Goal: Task Accomplishment & Management: Manage account settings

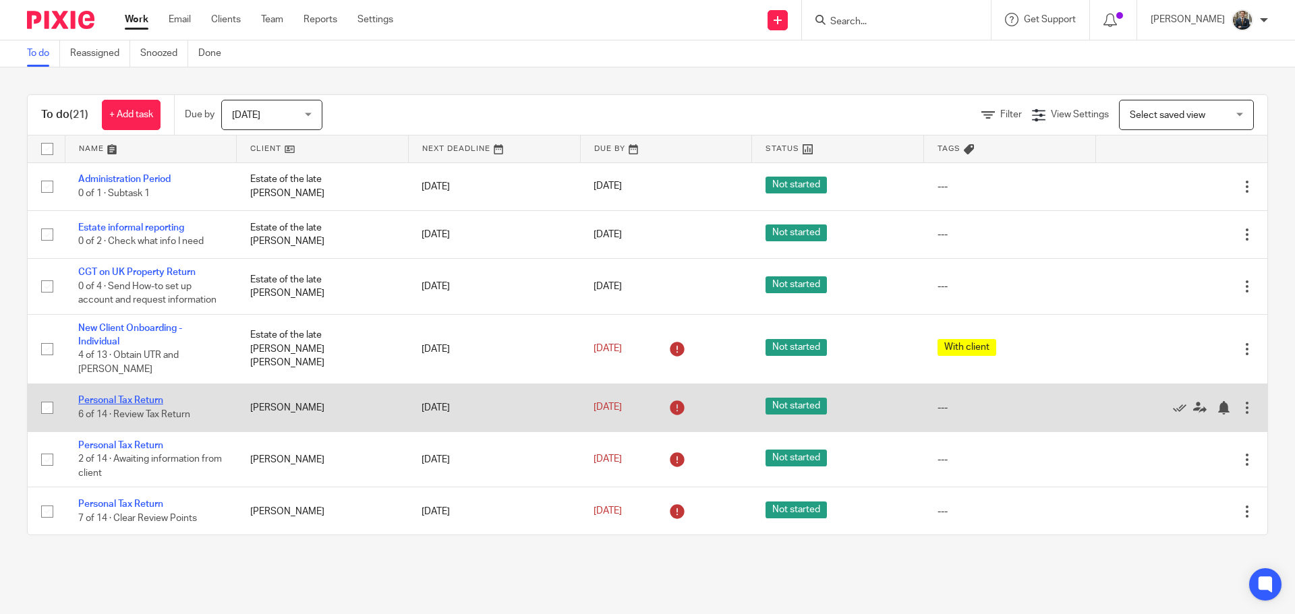
click at [113, 395] on td "Personal Tax Return 6 of 14 · Review Tax Return" at bounding box center [151, 408] width 172 height 48
click at [113, 396] on link "Personal Tax Return" at bounding box center [120, 400] width 85 height 9
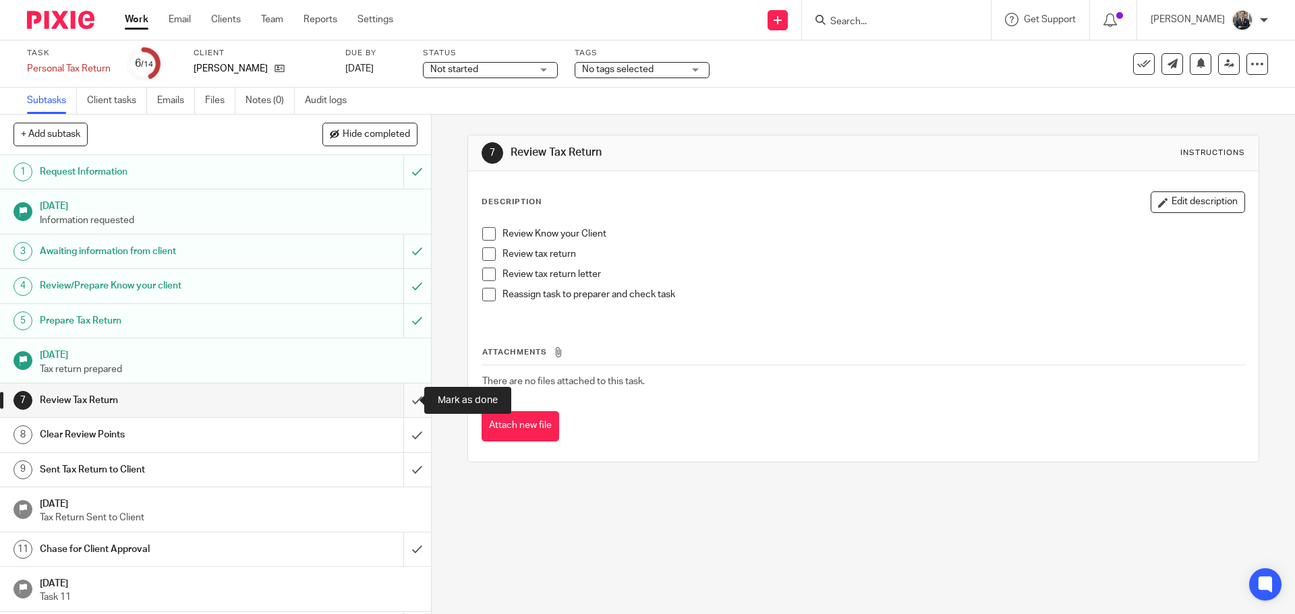
click at [403, 402] on input "submit" at bounding box center [215, 401] width 431 height 34
click at [405, 431] on input "submit" at bounding box center [215, 435] width 431 height 34
click at [407, 463] on input "submit" at bounding box center [215, 470] width 431 height 34
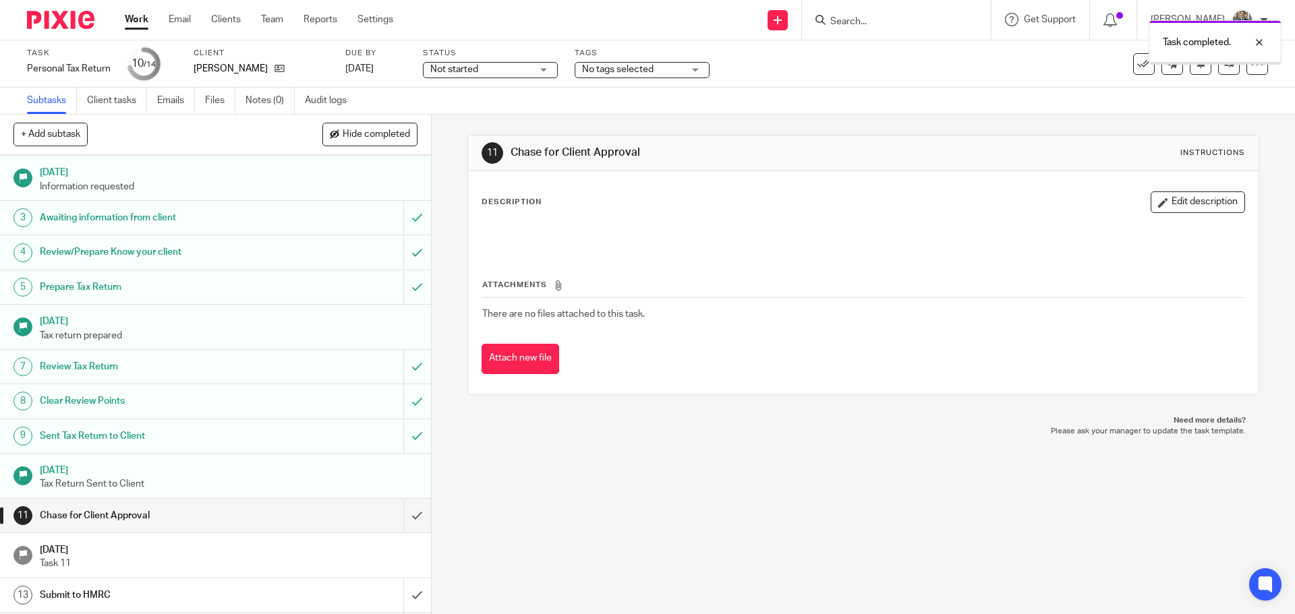
scroll to position [67, 0]
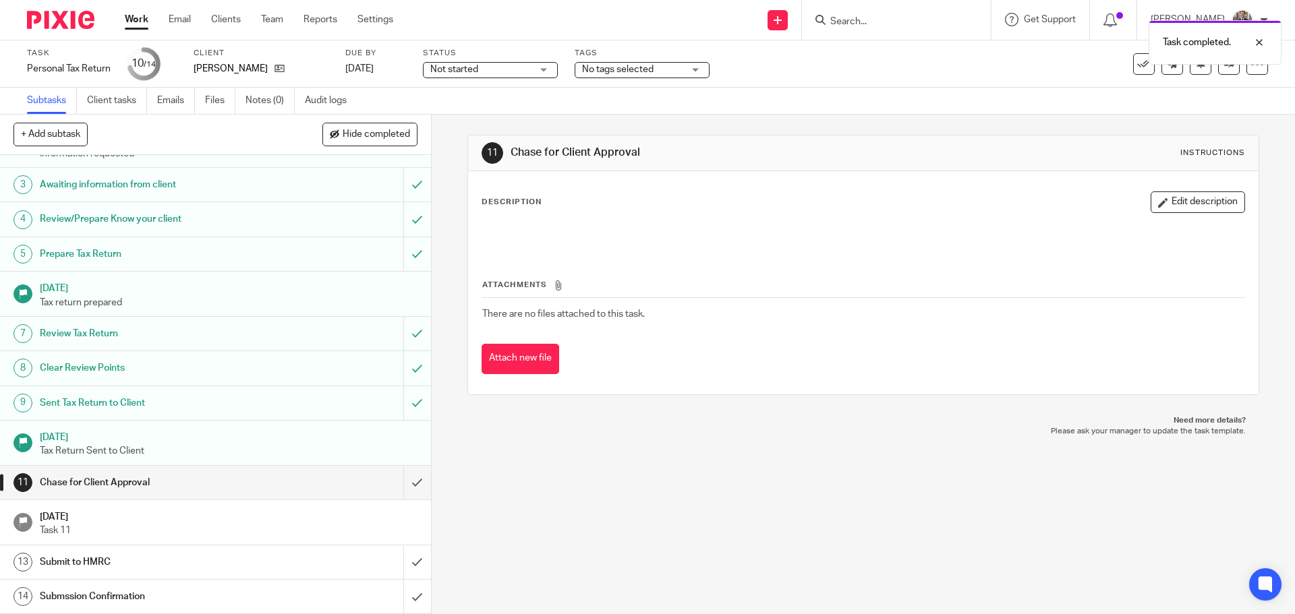
click at [69, 20] on img at bounding box center [60, 20] width 67 height 18
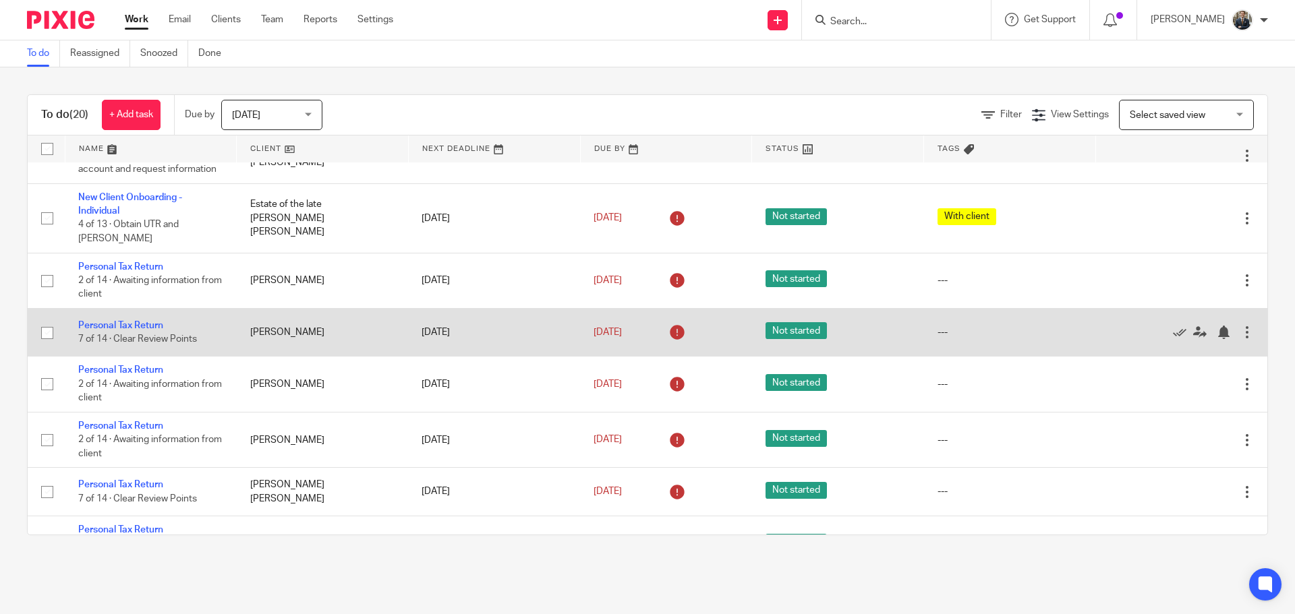
scroll to position [135, 0]
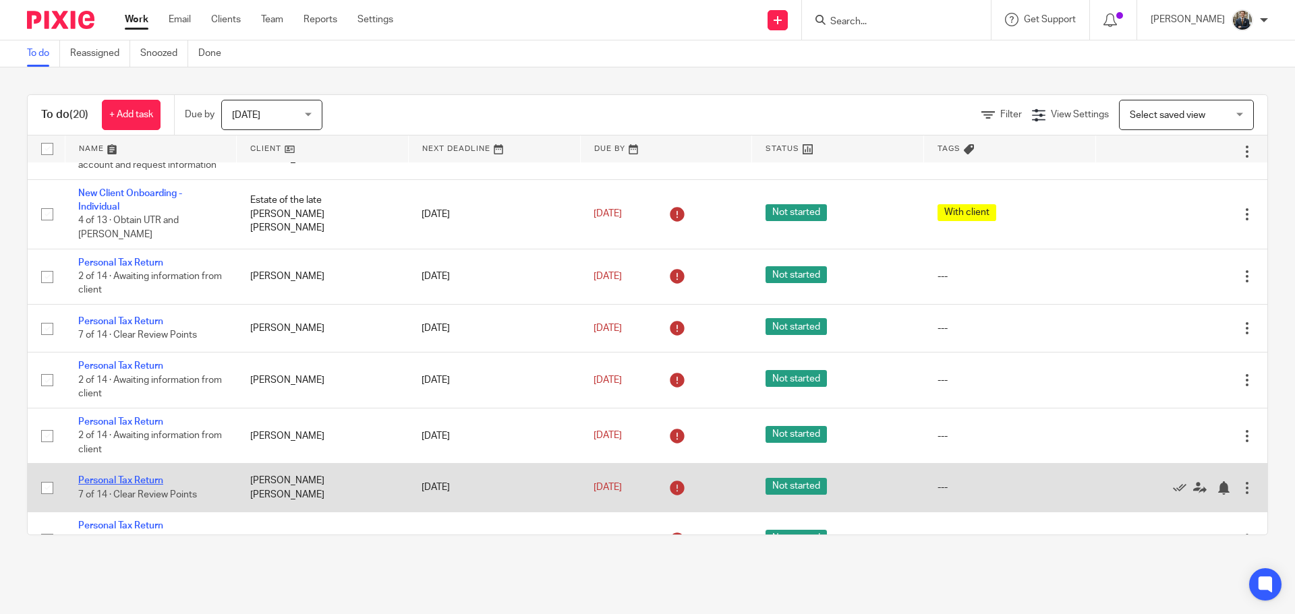
click at [129, 476] on link "Personal Tax Return" at bounding box center [120, 480] width 85 height 9
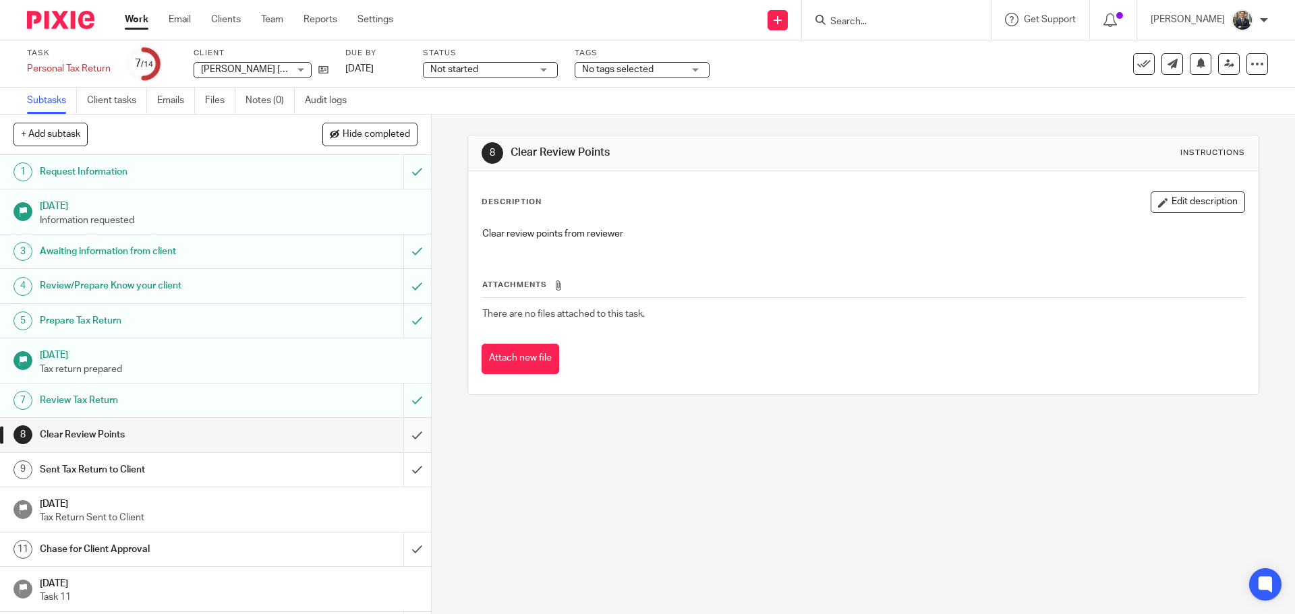
scroll to position [67, 0]
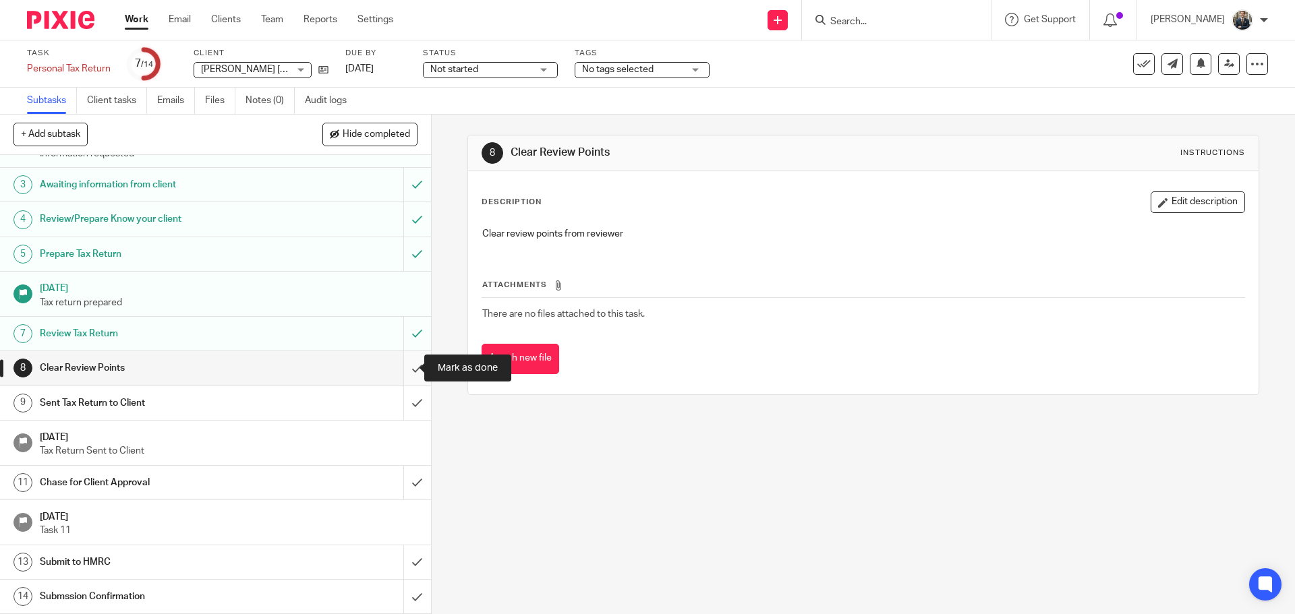
click at [404, 366] on input "submit" at bounding box center [215, 368] width 431 height 34
click at [401, 392] on input "submit" at bounding box center [215, 403] width 431 height 34
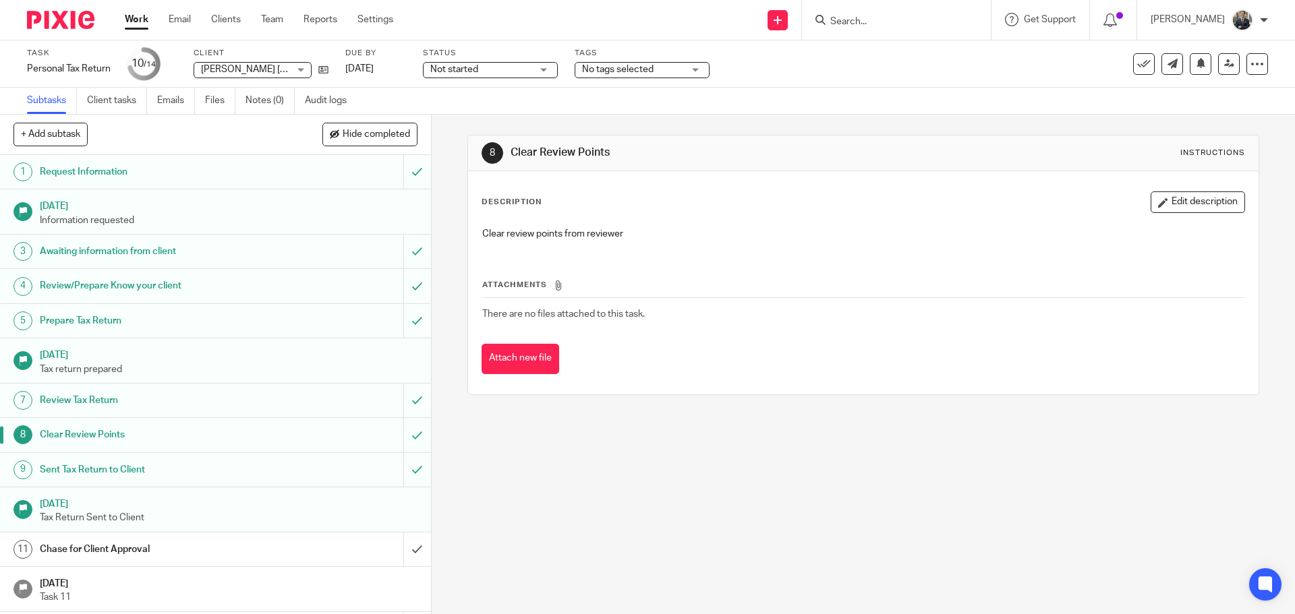
click at [927, 20] on input "Search" at bounding box center [889, 22] width 121 height 12
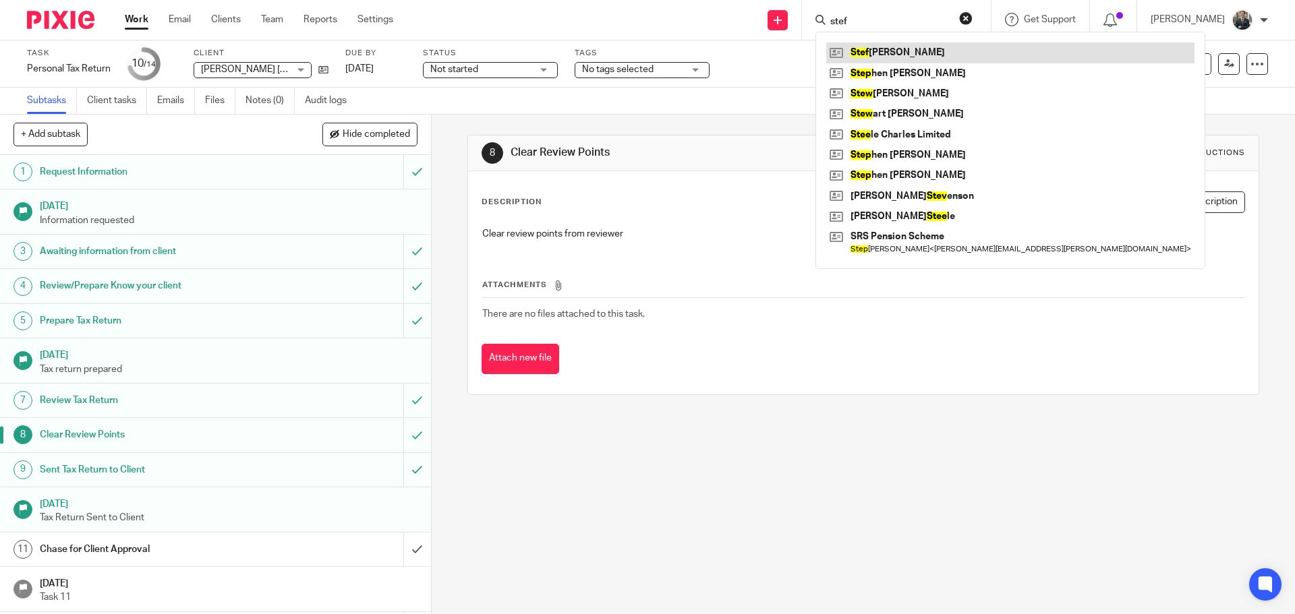
type input "stef"
click at [902, 53] on link at bounding box center [1010, 52] width 368 height 20
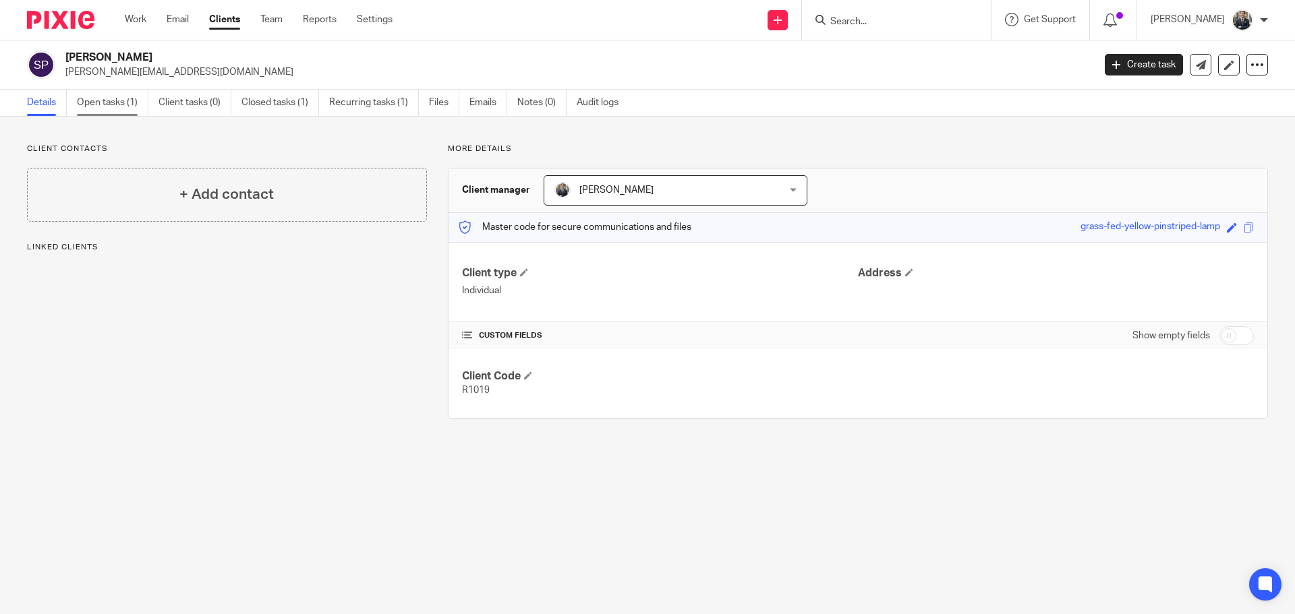
click at [123, 107] on link "Open tasks (1)" at bounding box center [112, 103] width 71 height 26
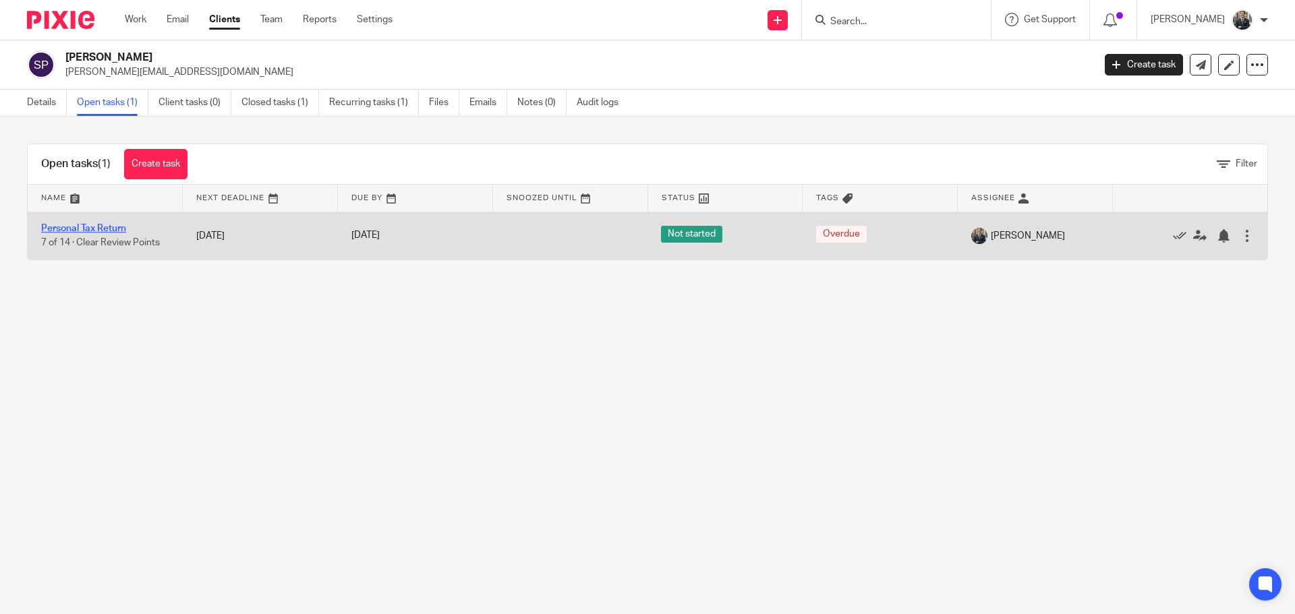
click at [106, 227] on link "Personal Tax Return" at bounding box center [83, 228] width 85 height 9
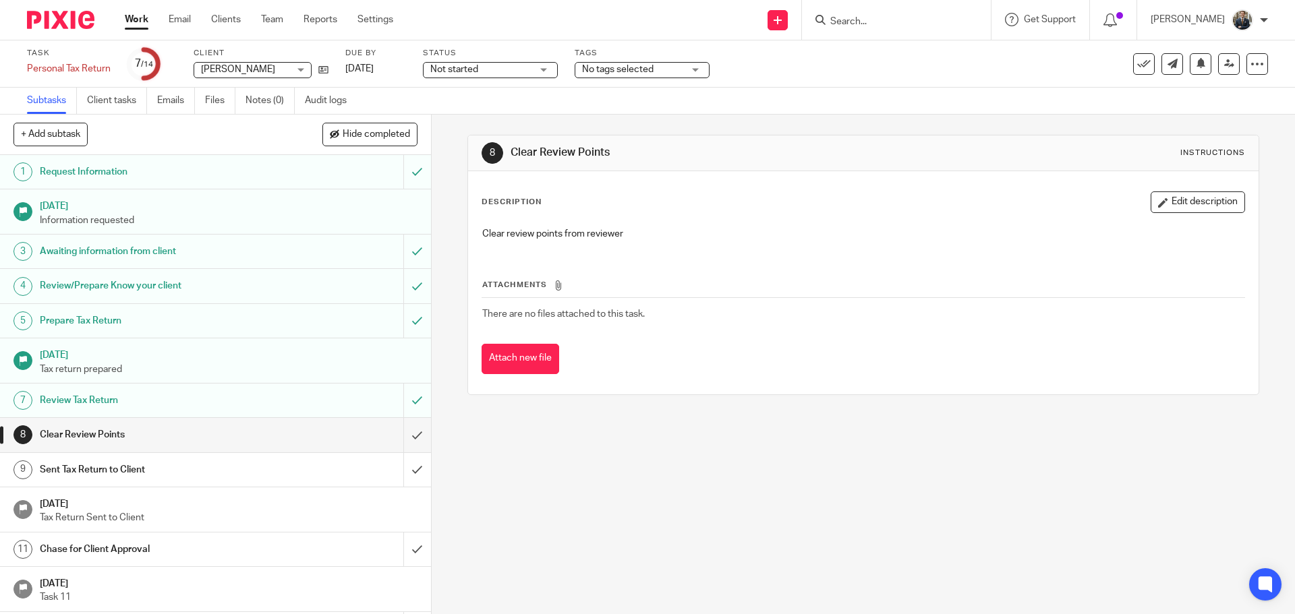
scroll to position [67, 0]
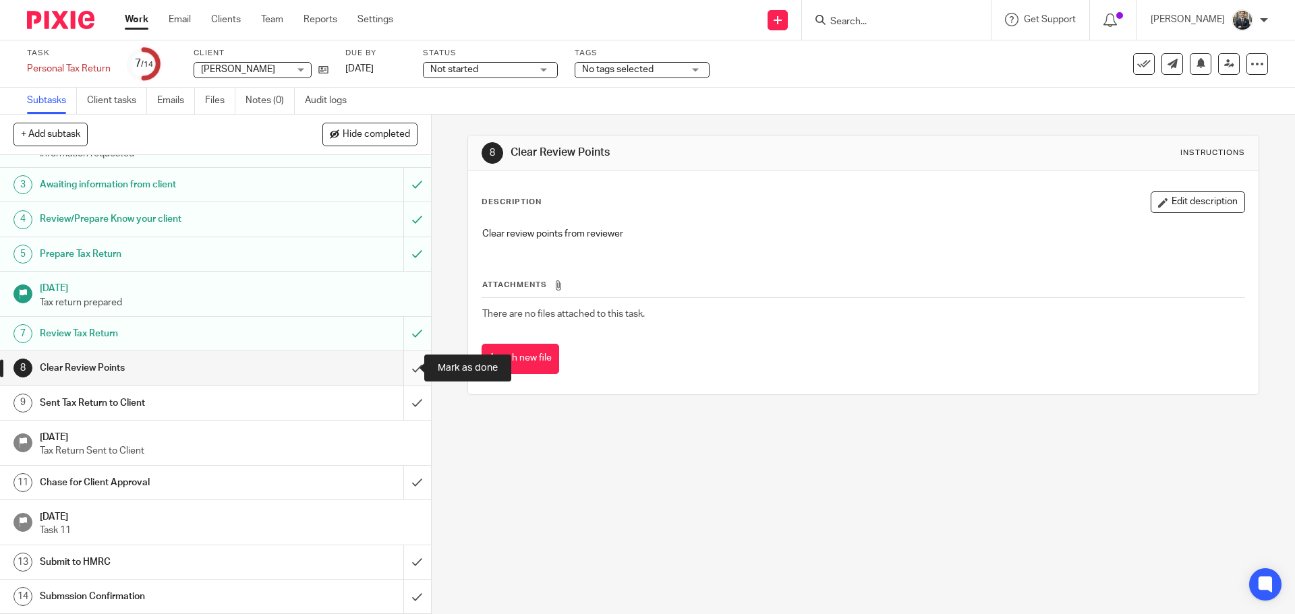
click at [406, 367] on input "submit" at bounding box center [215, 368] width 431 height 34
click at [407, 391] on input "submit" at bounding box center [215, 403] width 431 height 34
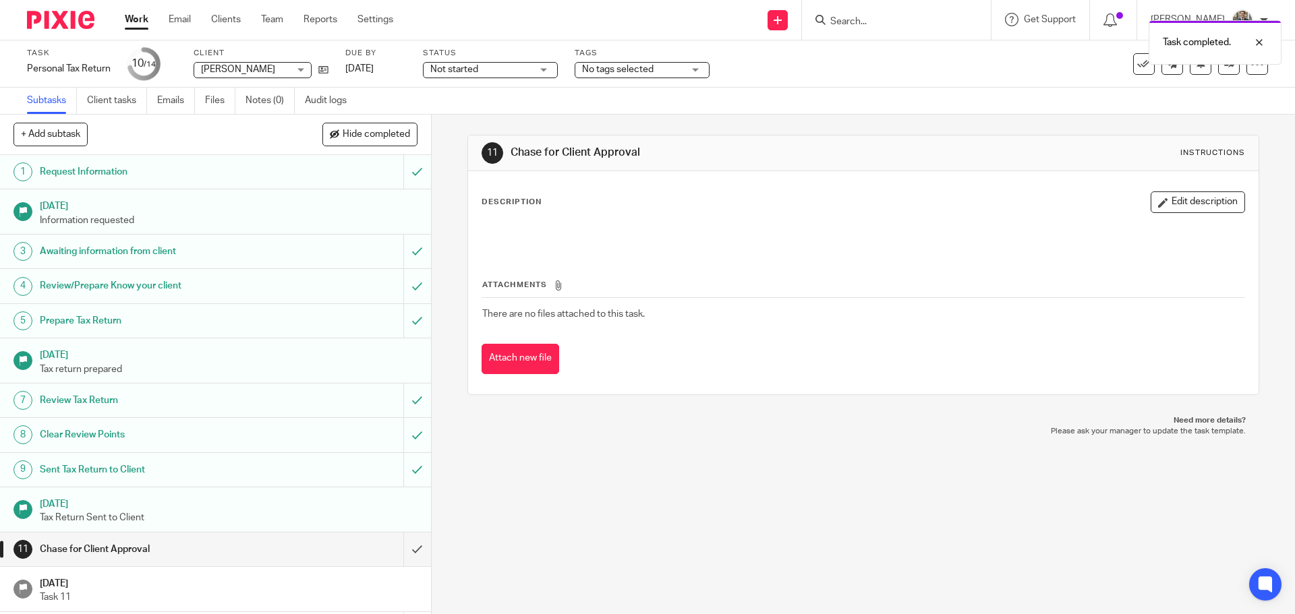
click at [73, 22] on img at bounding box center [60, 20] width 67 height 18
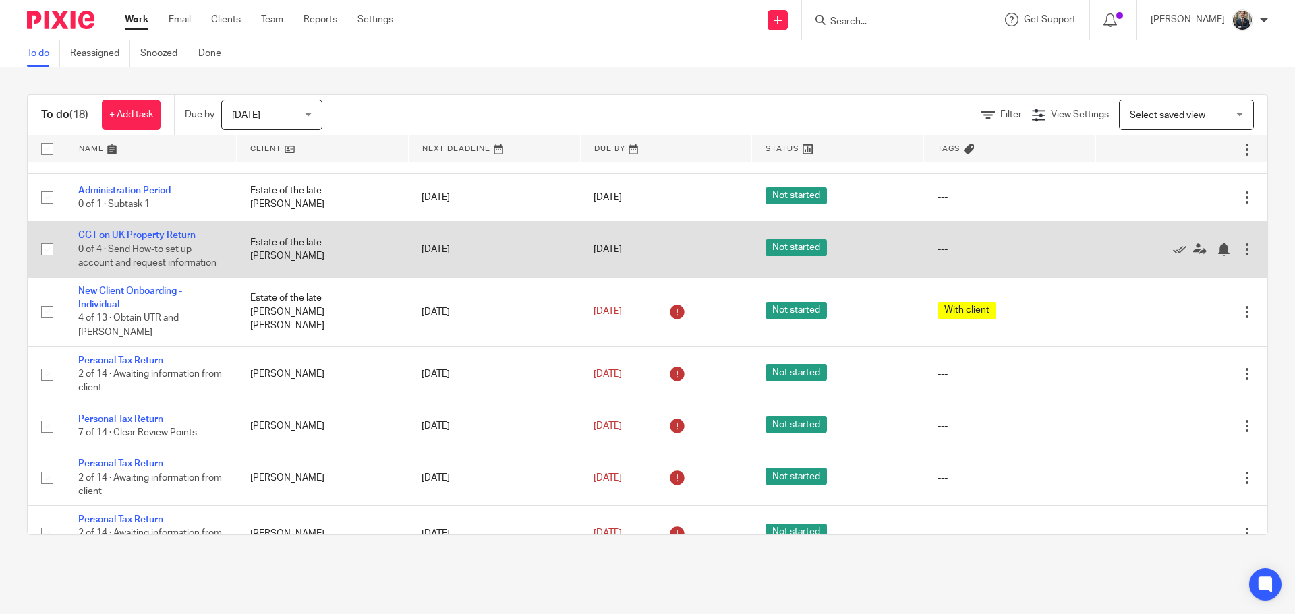
scroll to position [135, 0]
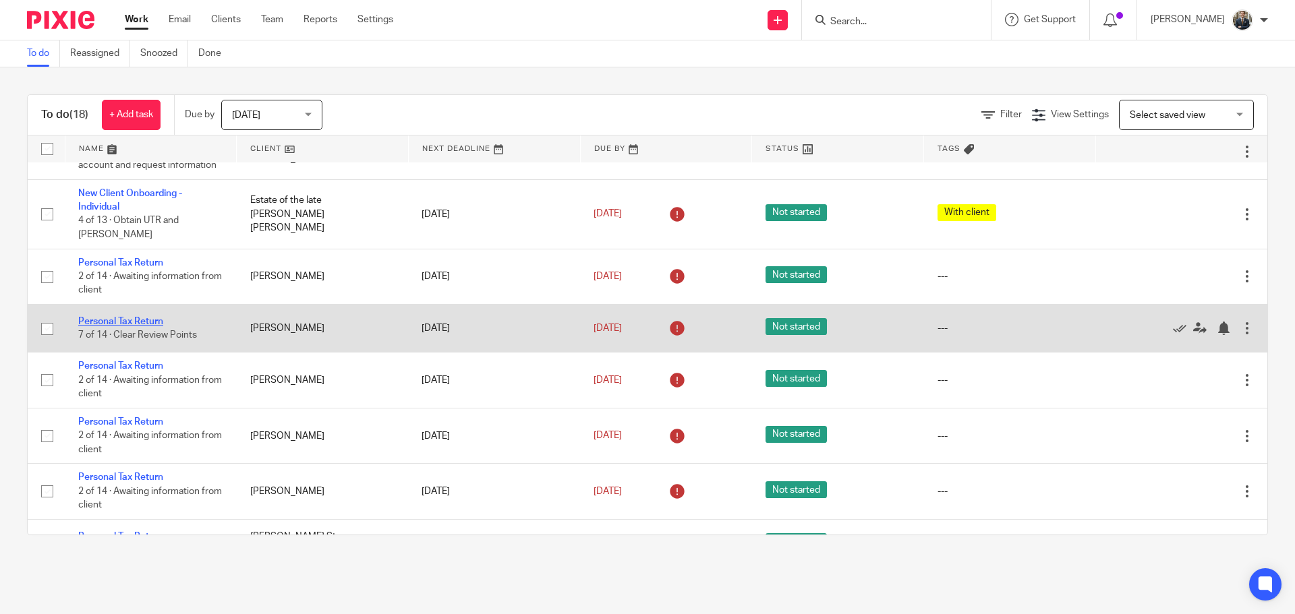
click at [109, 317] on link "Personal Tax Return" at bounding box center [120, 321] width 85 height 9
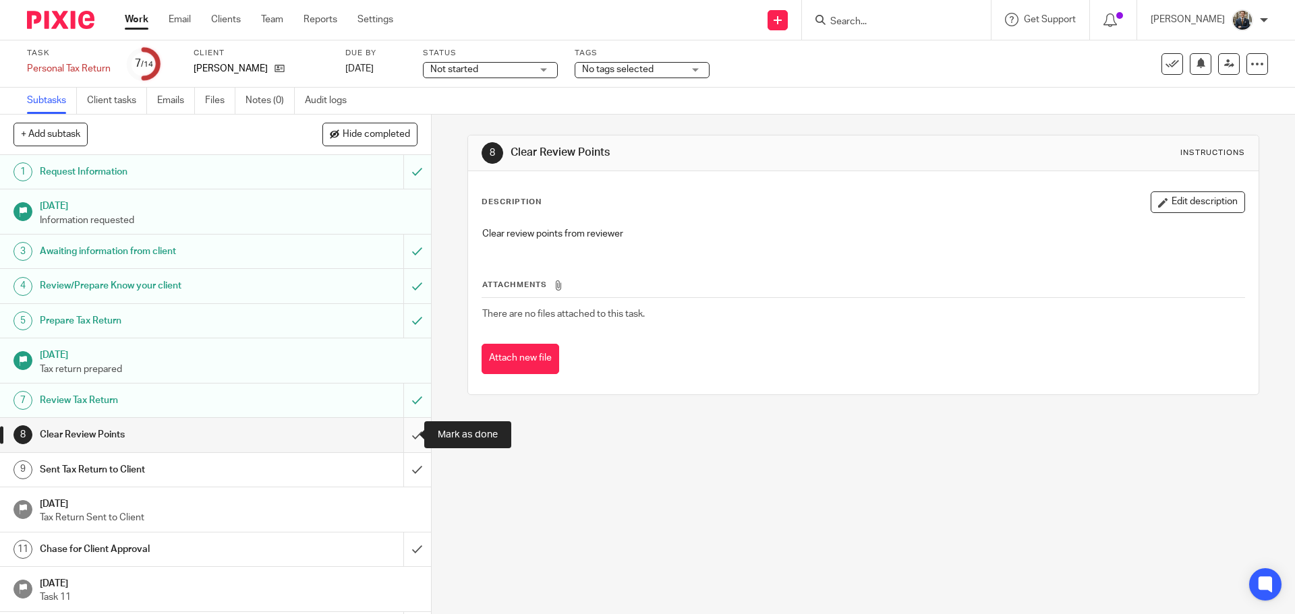
click at [409, 438] on input "submit" at bounding box center [215, 435] width 431 height 34
click at [409, 467] on input "submit" at bounding box center [215, 470] width 431 height 34
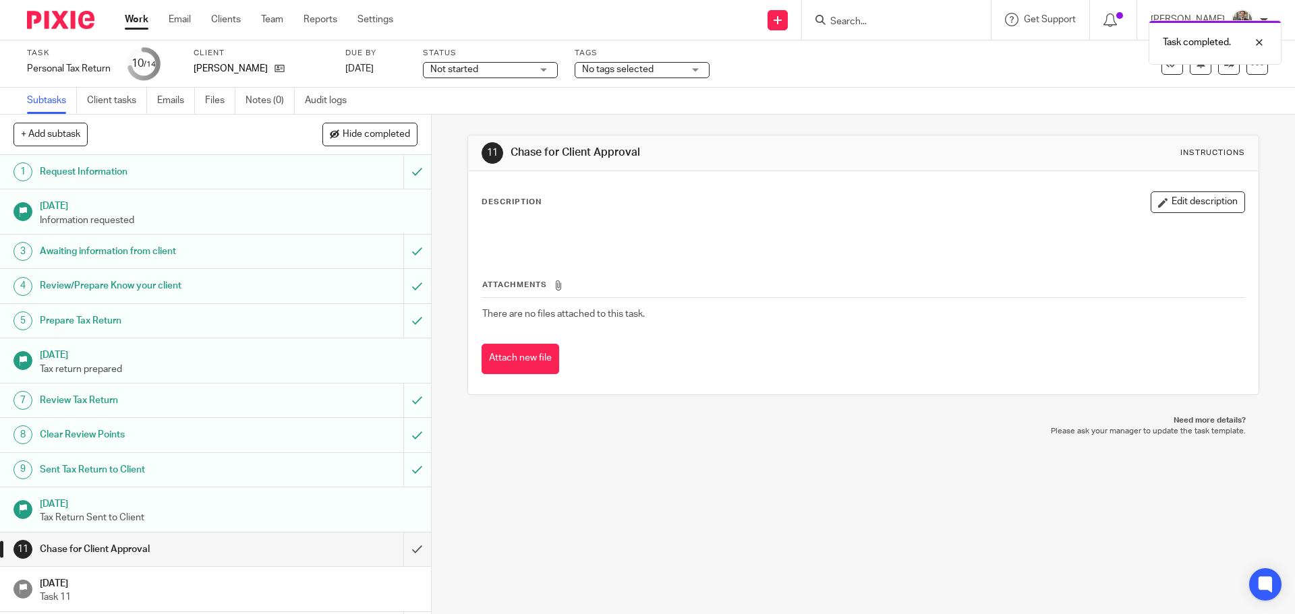
click at [75, 30] on div at bounding box center [55, 20] width 111 height 40
click at [53, 19] on img at bounding box center [60, 20] width 67 height 18
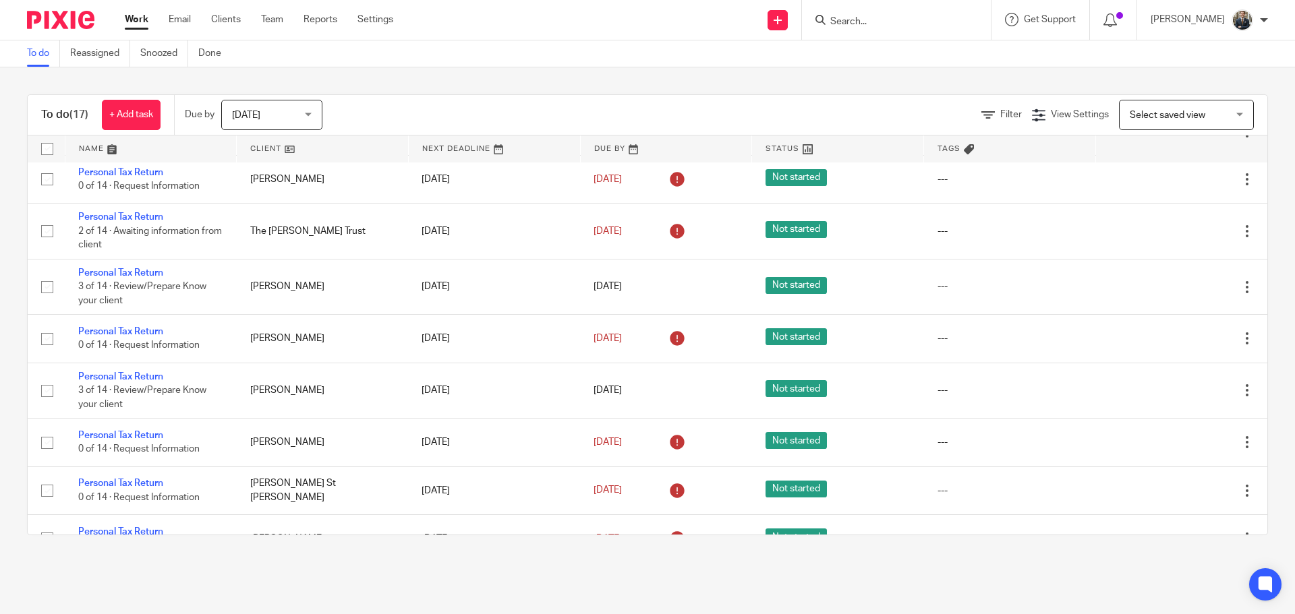
scroll to position [513, 0]
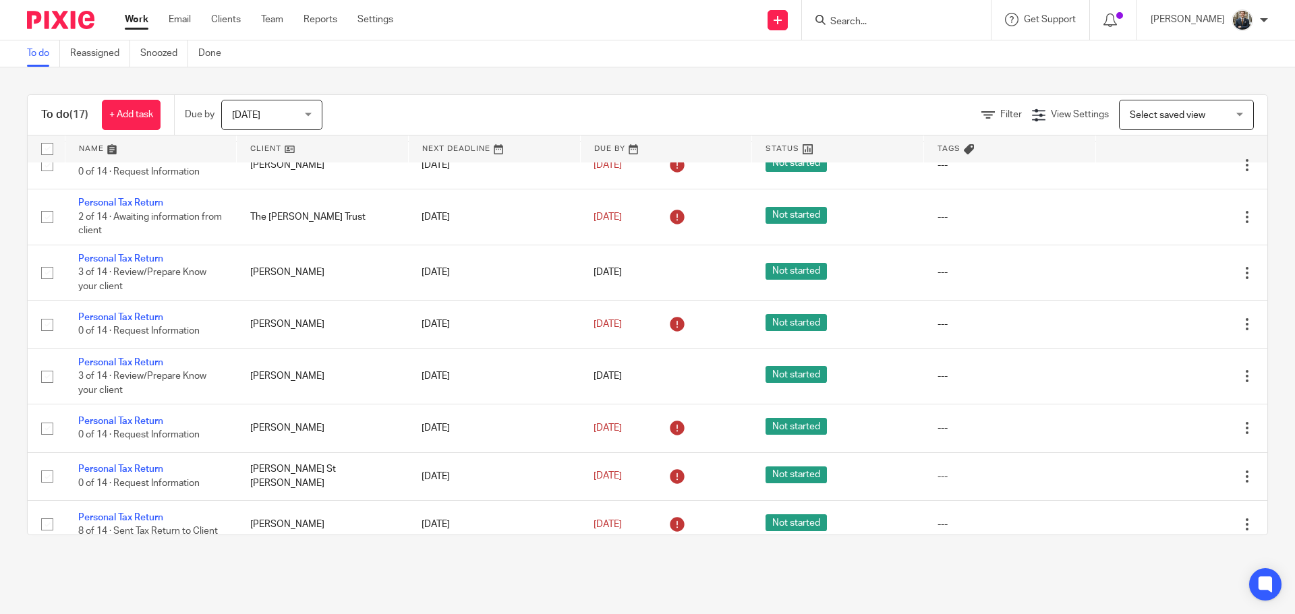
click at [885, 24] on input "Search" at bounding box center [889, 22] width 121 height 12
type input "Beneson"
click at [928, 51] on link at bounding box center [916, 52] width 180 height 20
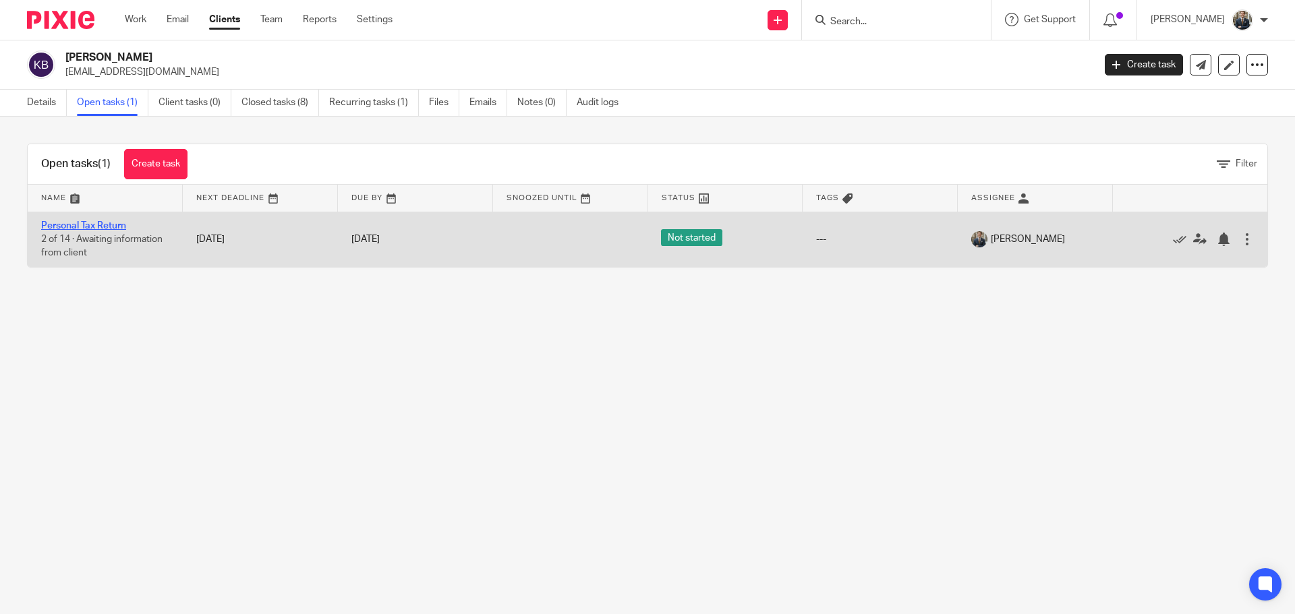
click at [94, 228] on link "Personal Tax Return" at bounding box center [83, 225] width 85 height 9
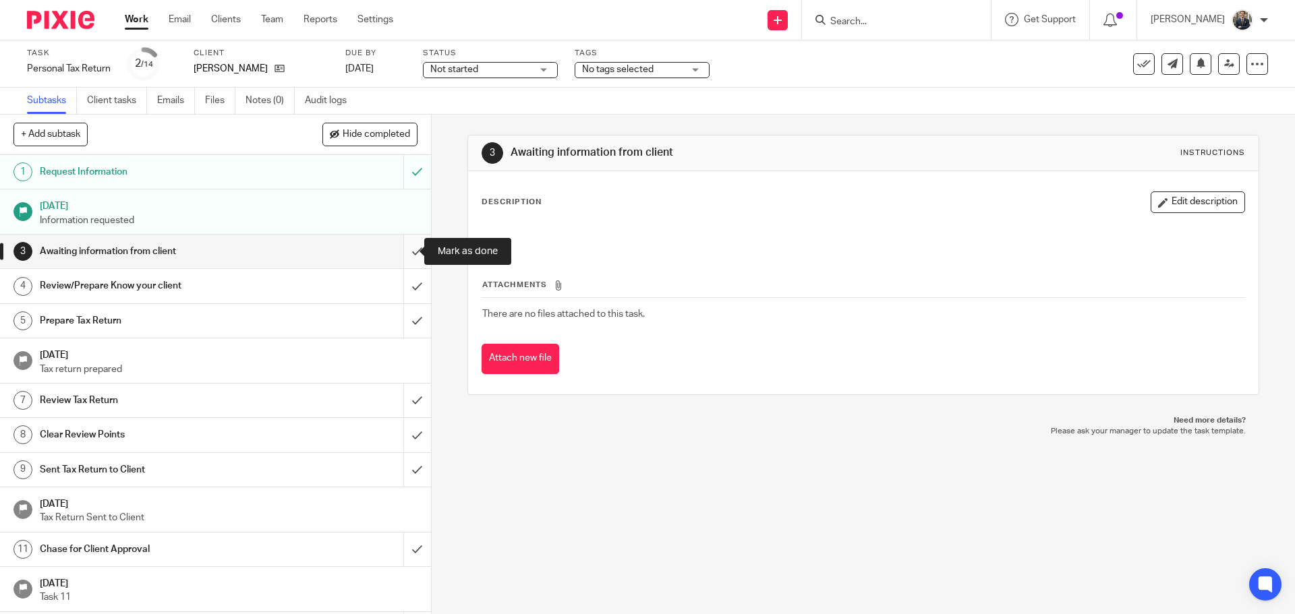
drag, startPoint x: 404, startPoint y: 256, endPoint x: 406, endPoint y: 267, distance: 11.6
click at [404, 256] on input "submit" at bounding box center [215, 252] width 431 height 34
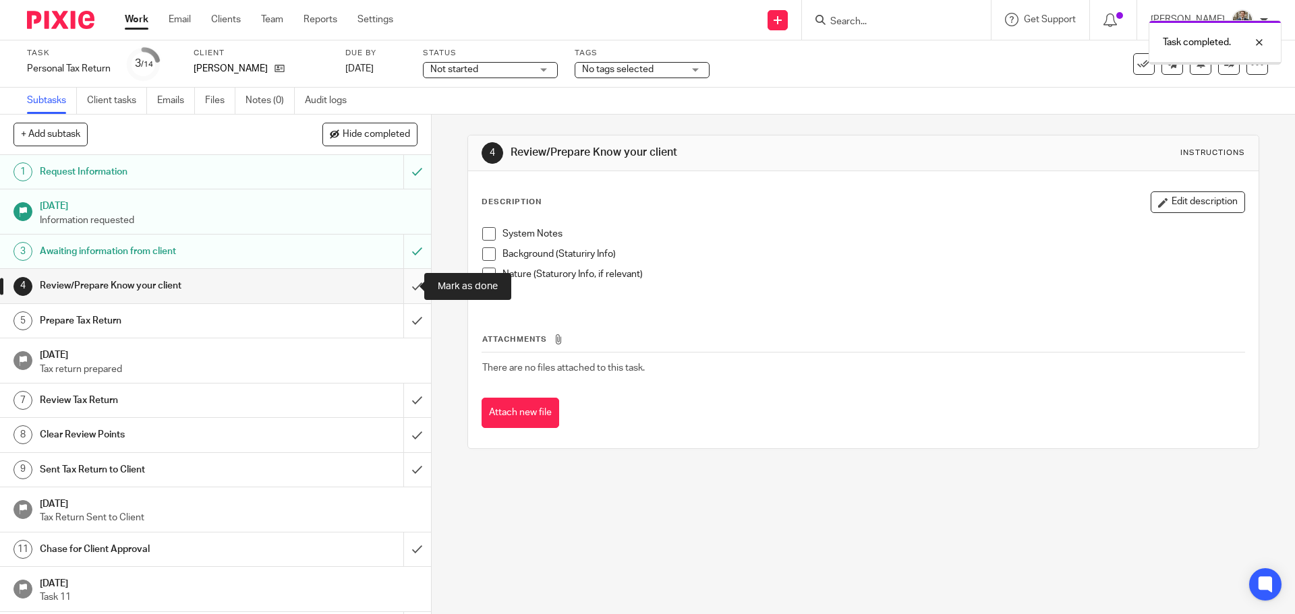
click at [409, 285] on input "submit" at bounding box center [215, 286] width 431 height 34
click at [407, 315] on input "submit" at bounding box center [215, 321] width 431 height 34
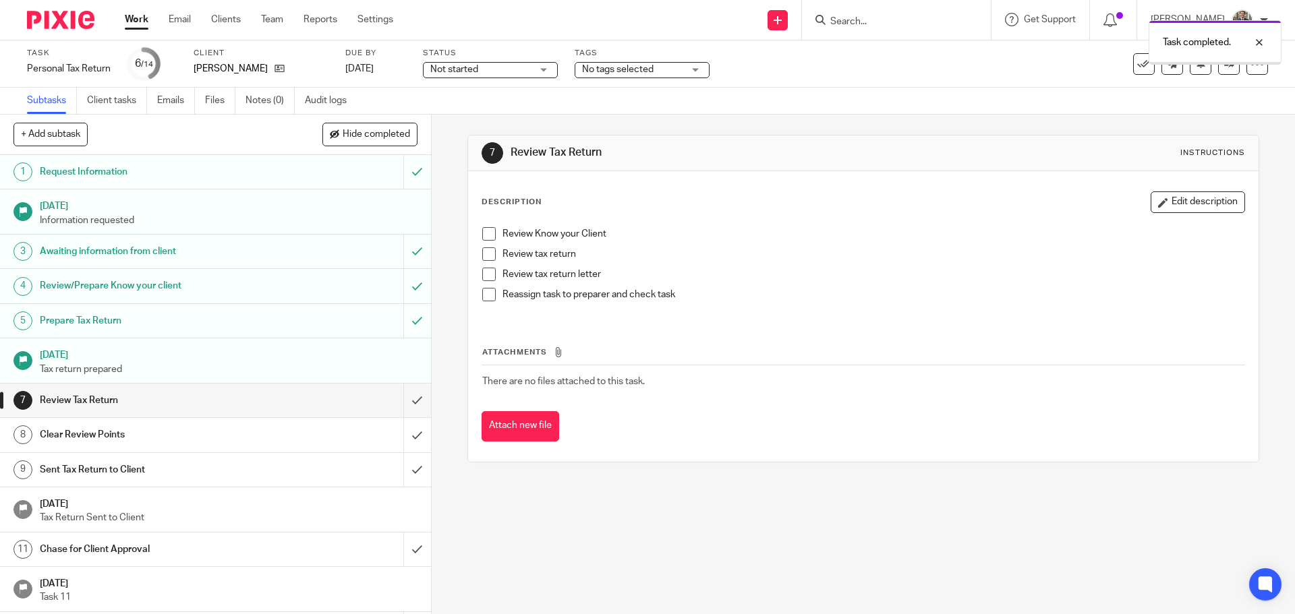
scroll to position [67, 0]
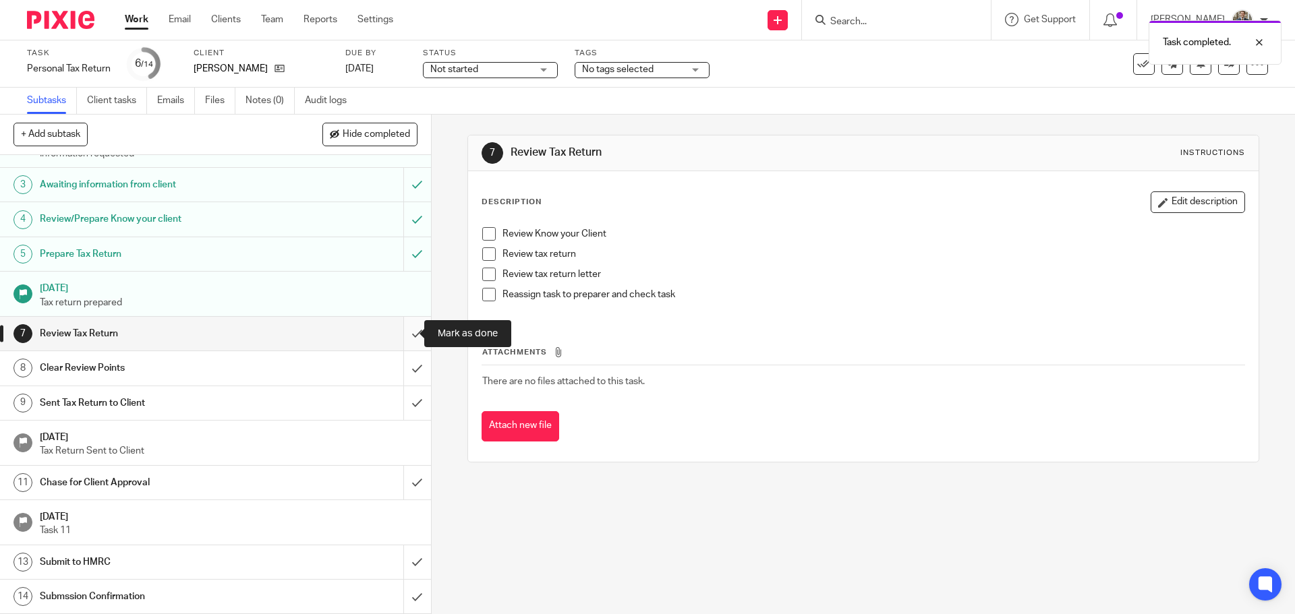
click at [406, 330] on input "submit" at bounding box center [215, 334] width 431 height 34
click at [403, 365] on input "submit" at bounding box center [215, 368] width 431 height 34
click at [398, 403] on input "submit" at bounding box center [215, 403] width 431 height 34
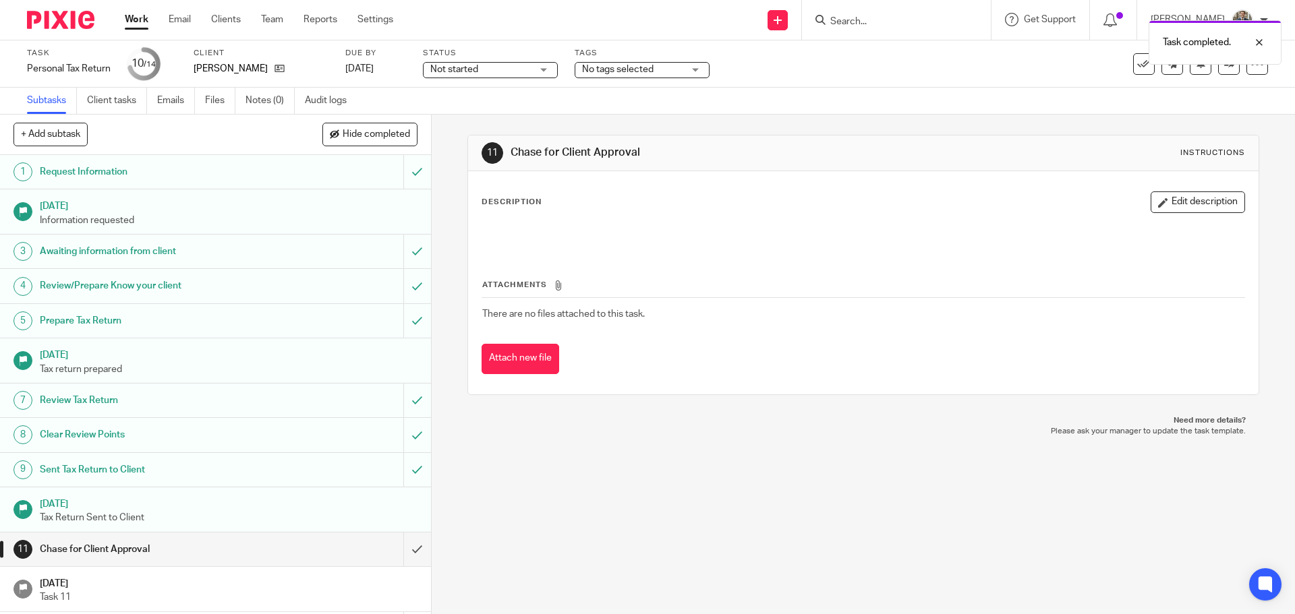
click at [64, 29] on div at bounding box center [55, 20] width 111 height 40
click at [66, 19] on img at bounding box center [60, 20] width 67 height 18
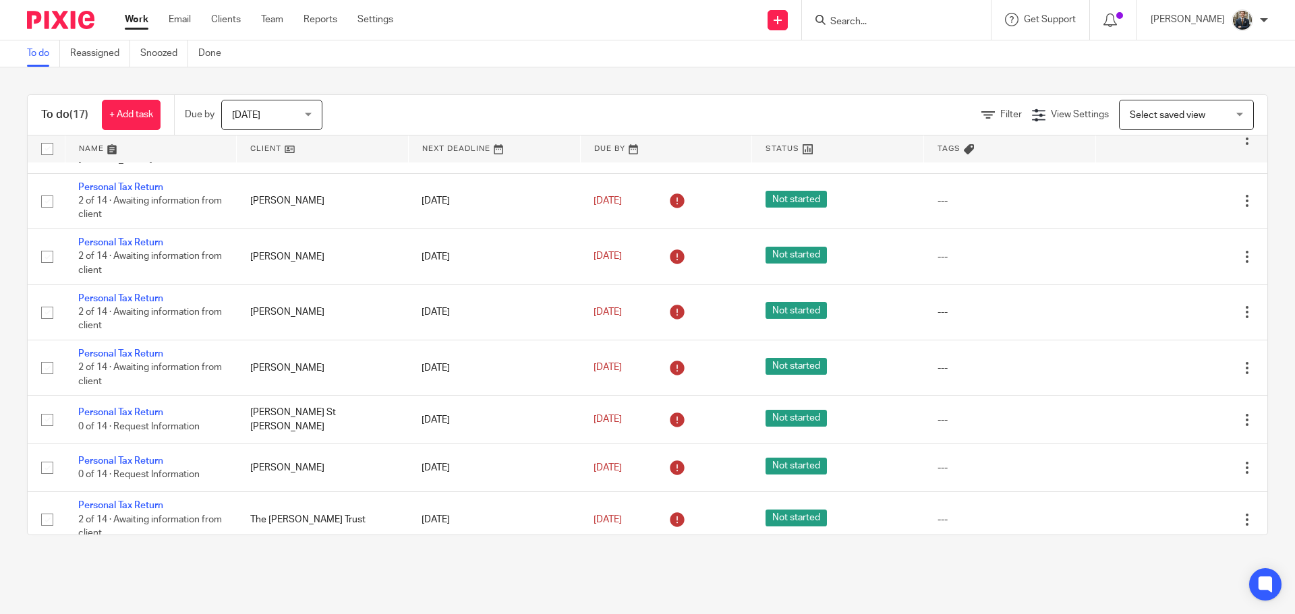
scroll to position [202, 0]
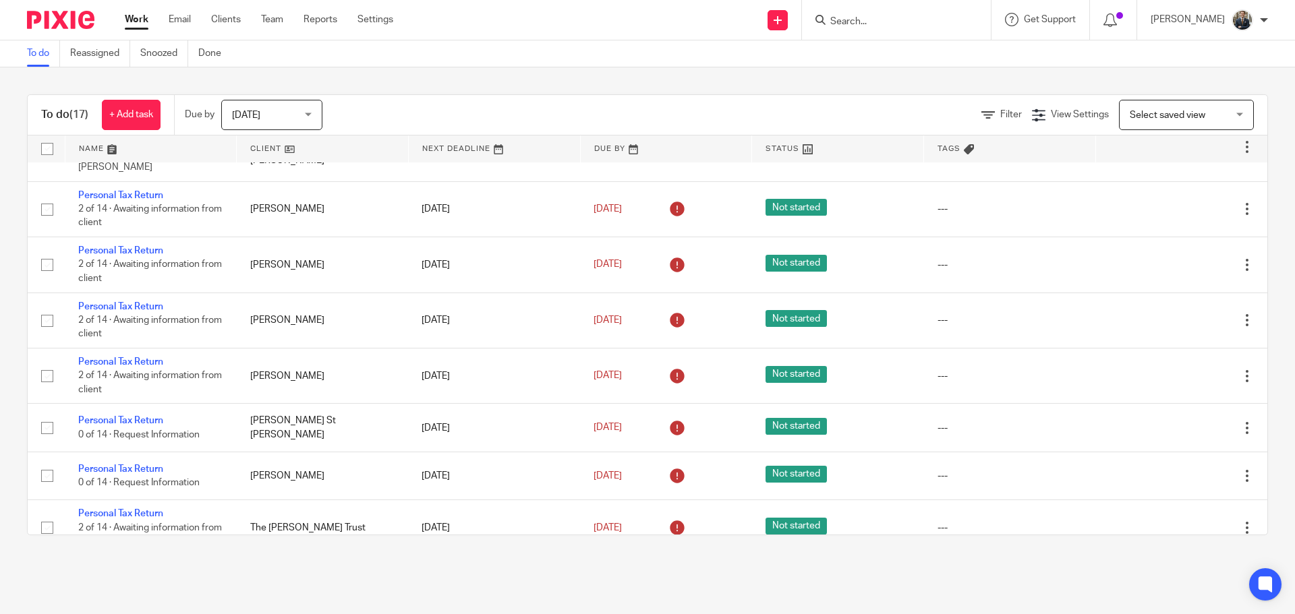
click at [920, 30] on div at bounding box center [896, 20] width 189 height 40
click at [916, 26] on input "Search" at bounding box center [889, 22] width 121 height 12
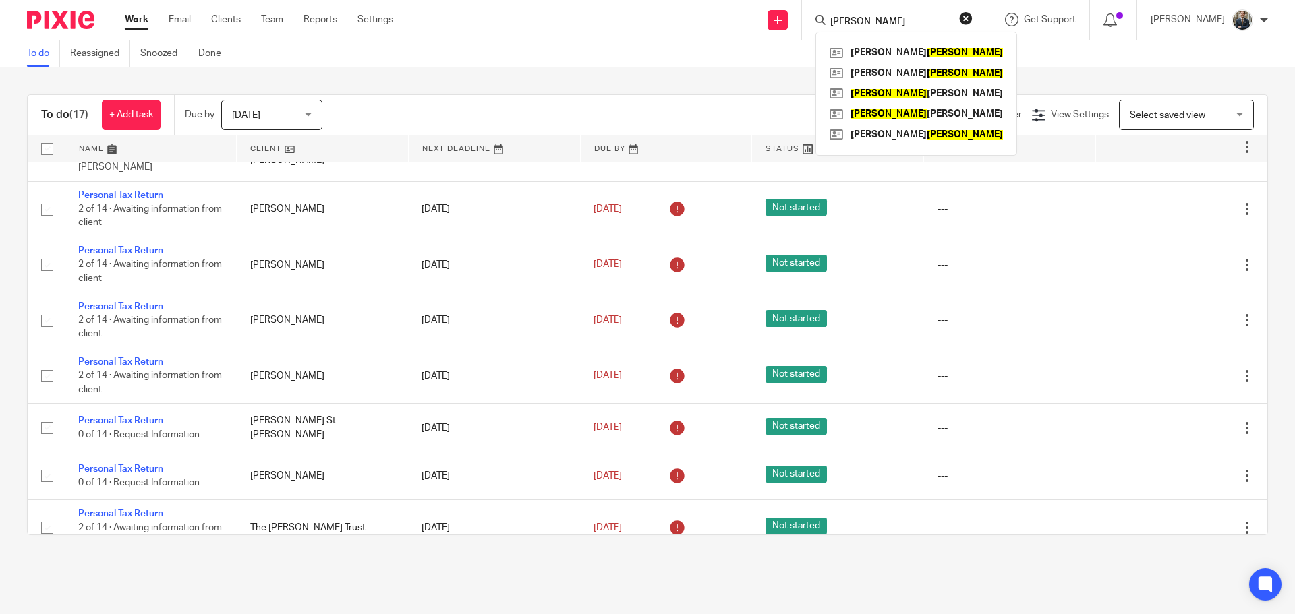
type input "moss"
click button "submit" at bounding box center [0, 0] width 0 height 0
click at [910, 53] on link at bounding box center [916, 52] width 180 height 20
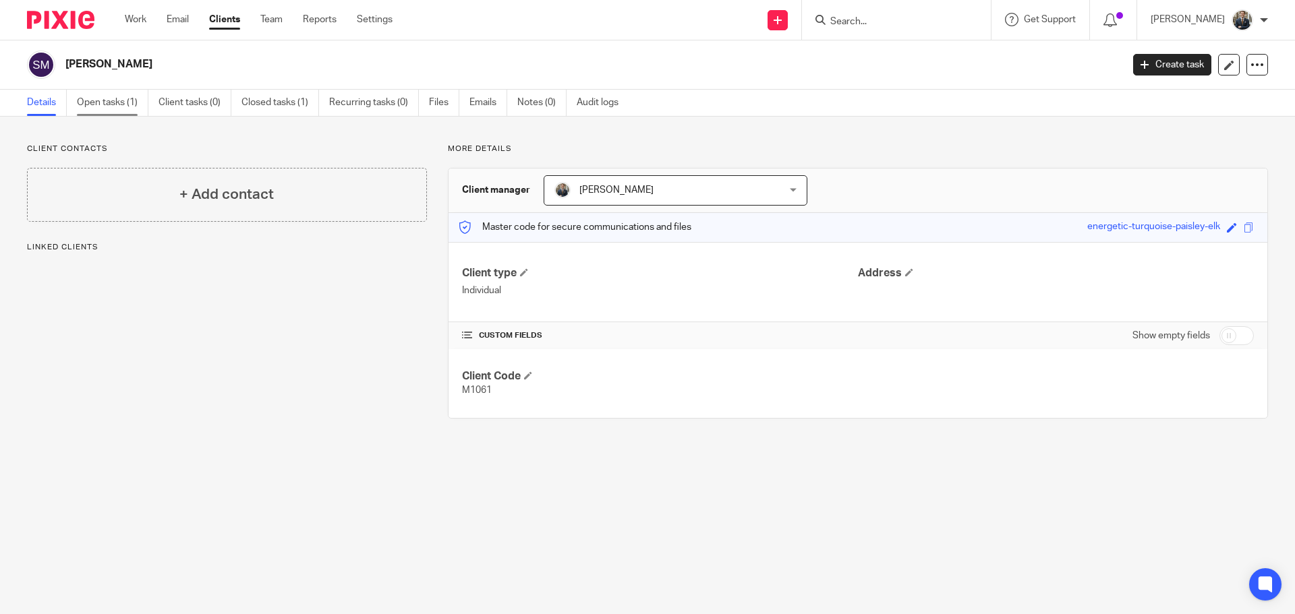
click at [105, 103] on link "Open tasks (1)" at bounding box center [112, 103] width 71 height 26
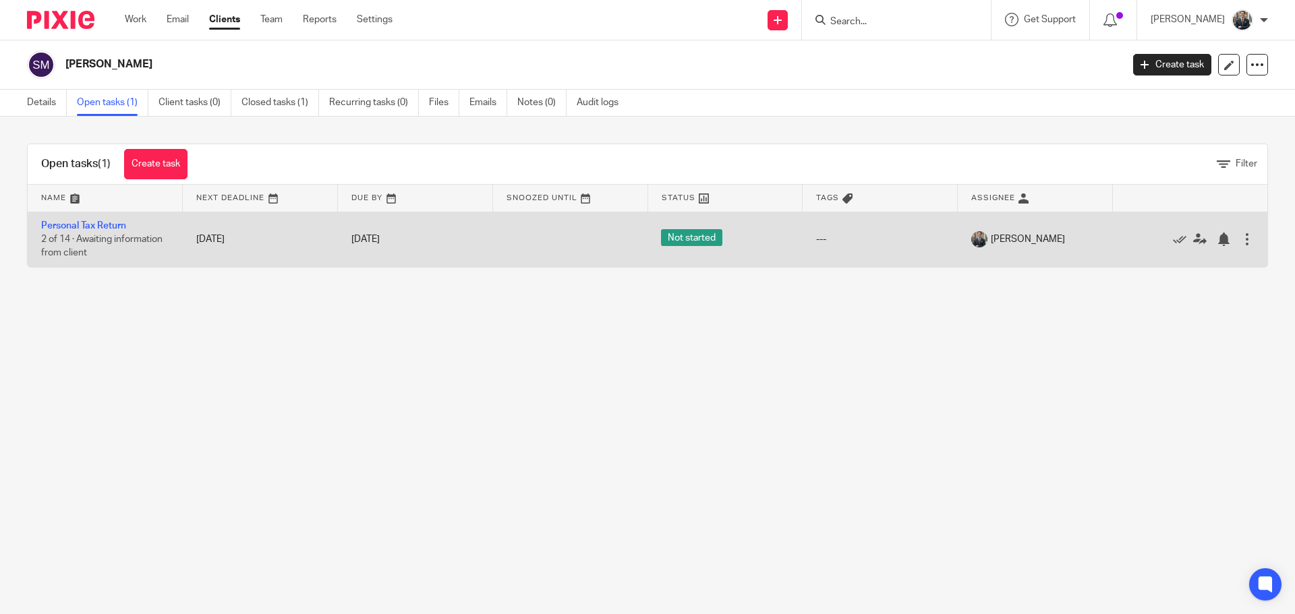
click at [98, 219] on td "Personal Tax Return 2 of 14 · Awaiting information from client" at bounding box center [105, 239] width 155 height 55
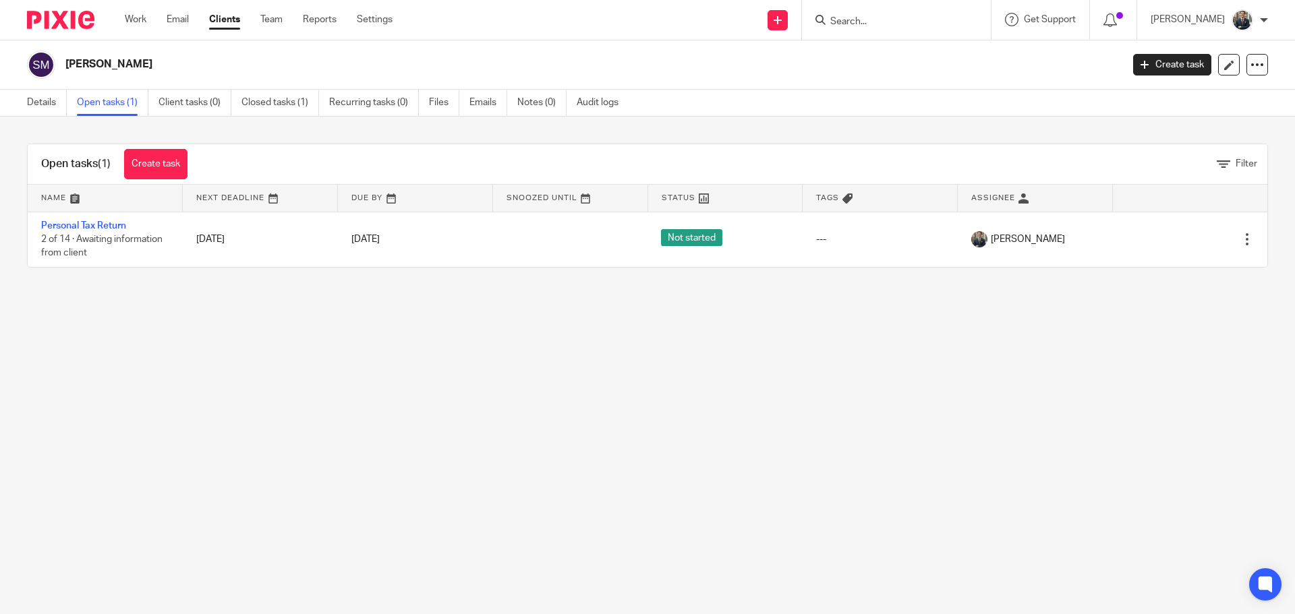
click at [922, 24] on input "Search" at bounding box center [889, 22] width 121 height 12
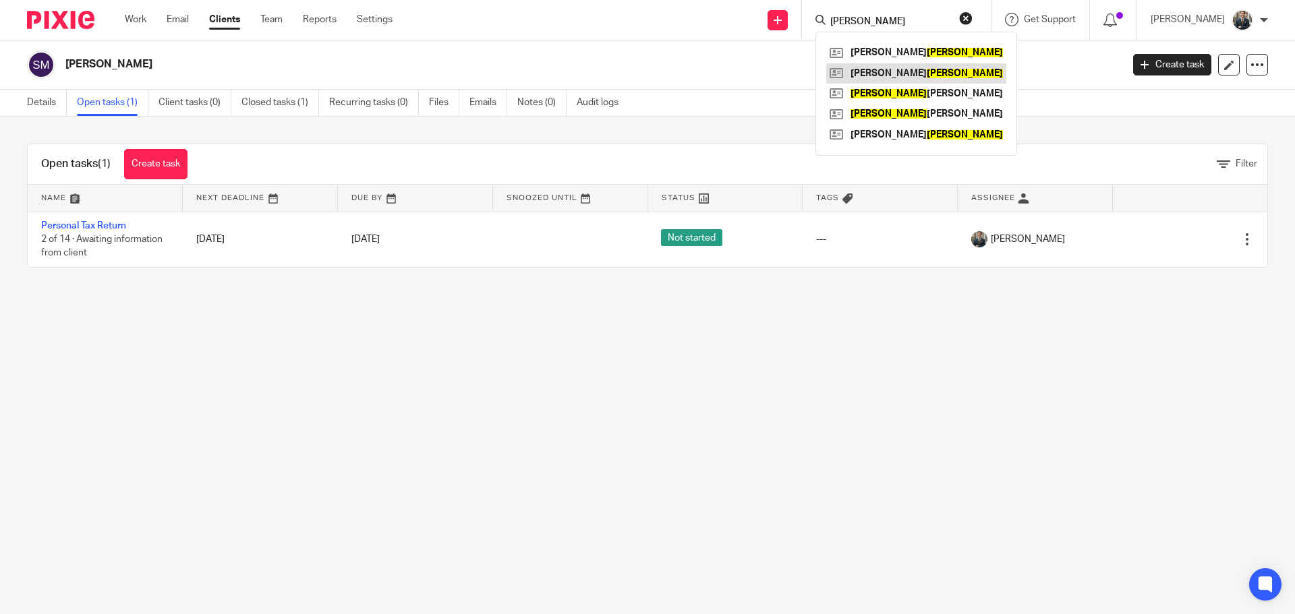
type input "moss"
click at [955, 76] on link at bounding box center [916, 73] width 180 height 20
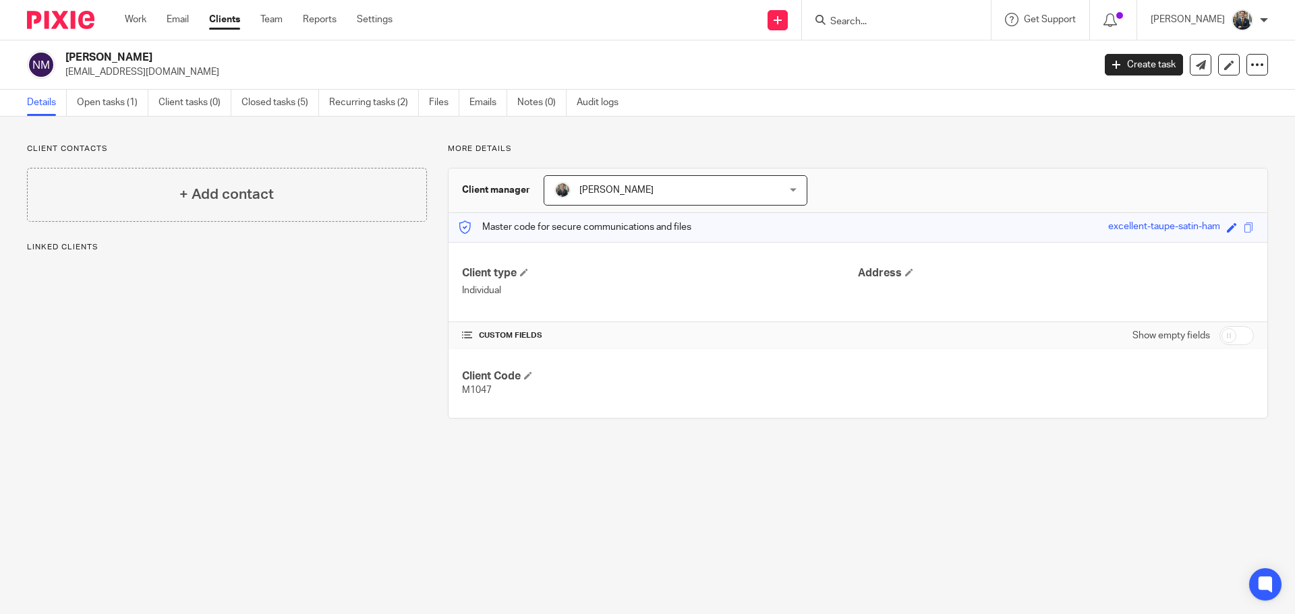
click at [102, 105] on link "Open tasks (1)" at bounding box center [112, 103] width 71 height 26
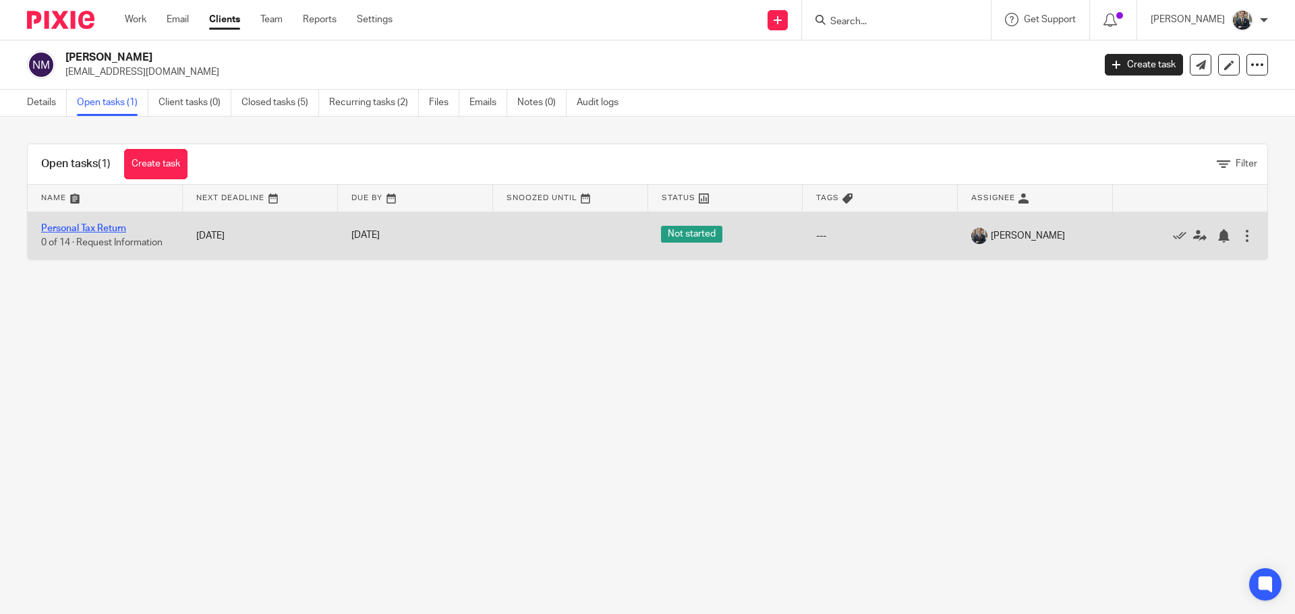
click at [98, 229] on link "Personal Tax Return" at bounding box center [83, 228] width 85 height 9
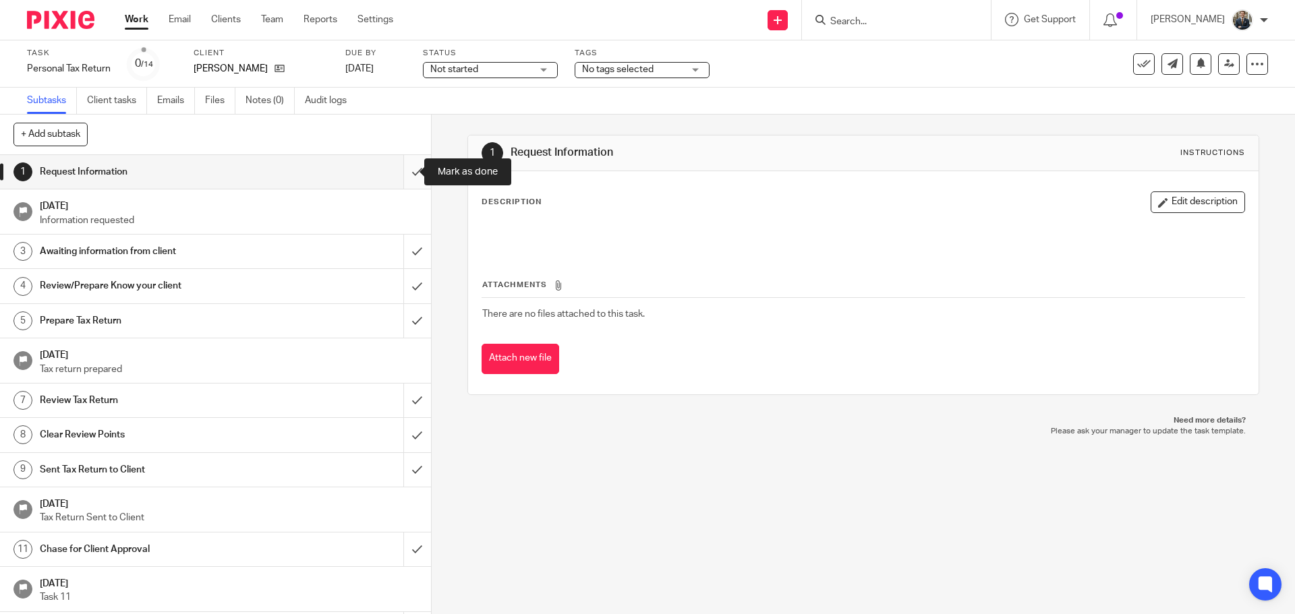
click at [407, 179] on input "submit" at bounding box center [215, 172] width 431 height 34
